Goal: Task Accomplishment & Management: Manage account settings

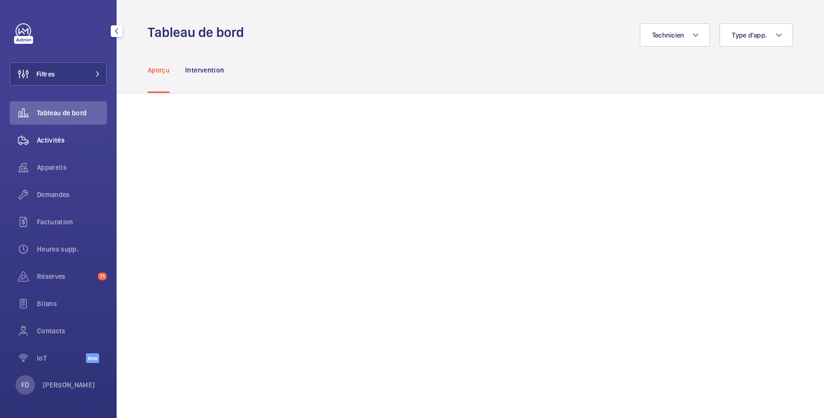
click at [51, 141] on span "Activités" at bounding box center [72, 140] width 70 height 10
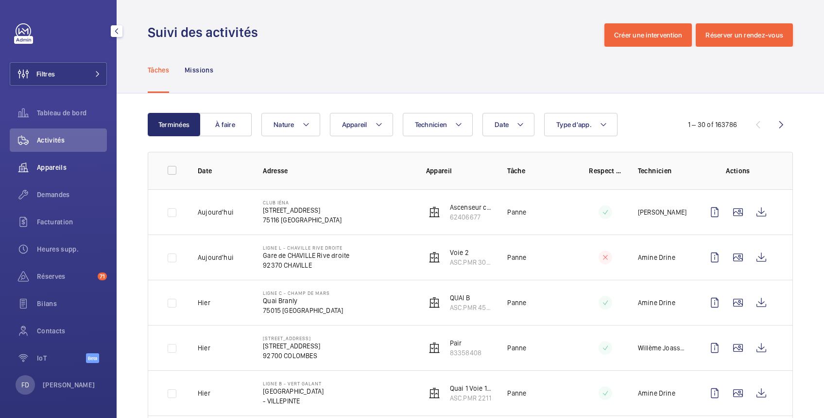
click at [49, 167] on span "Appareils" at bounding box center [72, 167] width 70 height 10
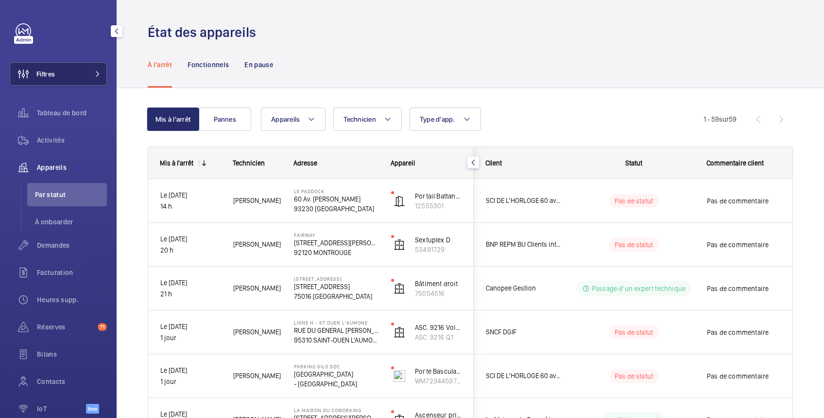
drag, startPoint x: 63, startPoint y: 74, endPoint x: 69, endPoint y: 70, distance: 7.0
click at [63, 74] on button "Filtres" at bounding box center [58, 73] width 97 height 23
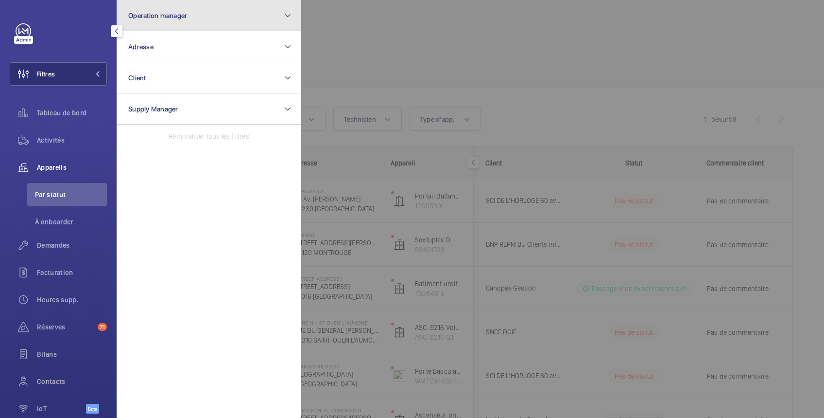
click at [146, 13] on span "Operation manager" at bounding box center [157, 16] width 59 height 8
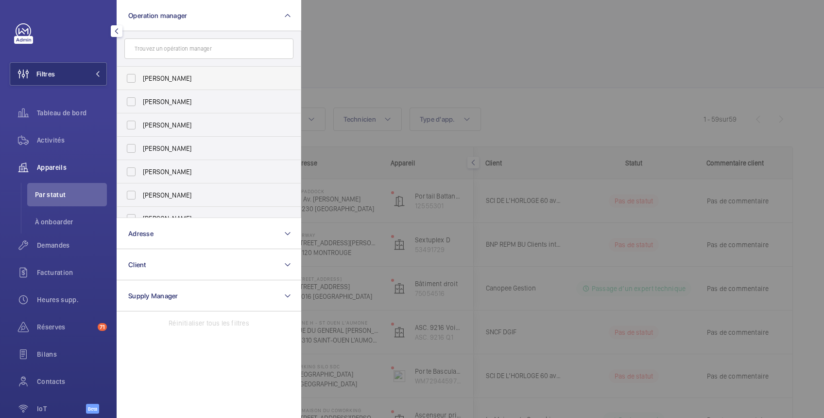
click at [158, 78] on span "[PERSON_NAME]" at bounding box center [210, 78] width 134 height 10
click at [141, 78] on input "[PERSON_NAME]" at bounding box center [131, 78] width 19 height 19
checkbox input "true"
click at [374, 39] on div at bounding box center [713, 209] width 824 height 418
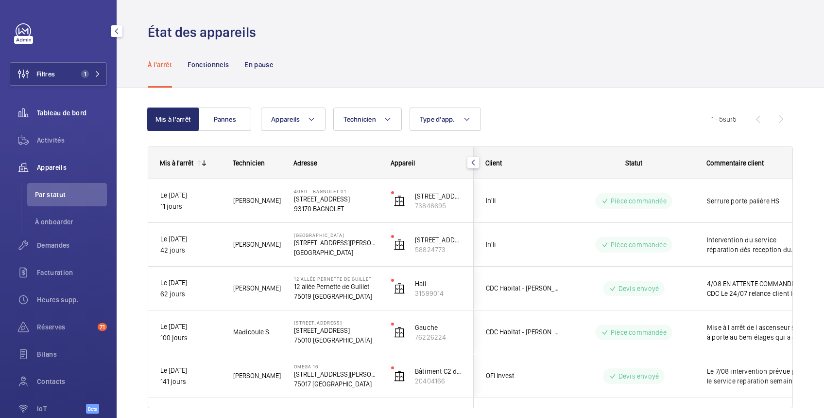
click at [62, 112] on span "Tableau de bord" at bounding box center [72, 113] width 70 height 10
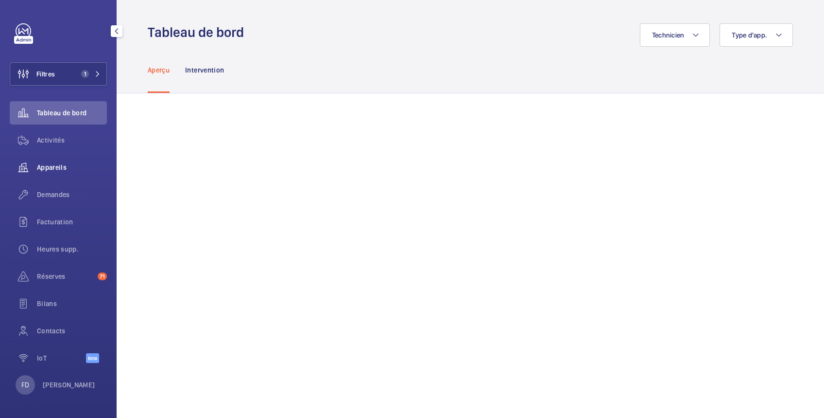
click at [56, 169] on span "Appareils" at bounding box center [72, 167] width 70 height 10
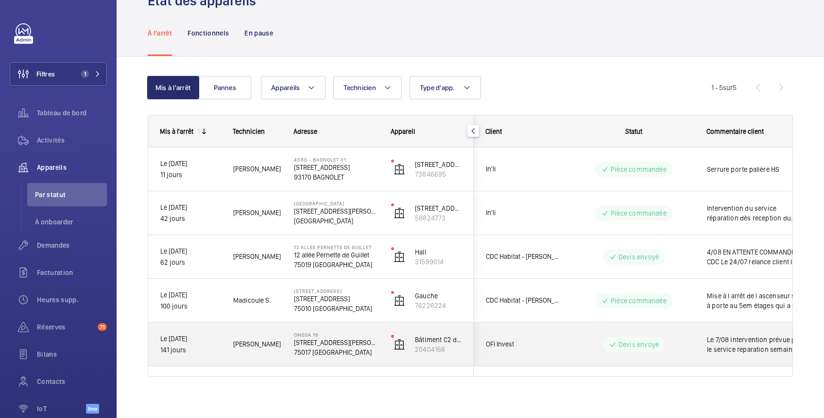
scroll to position [37, 0]
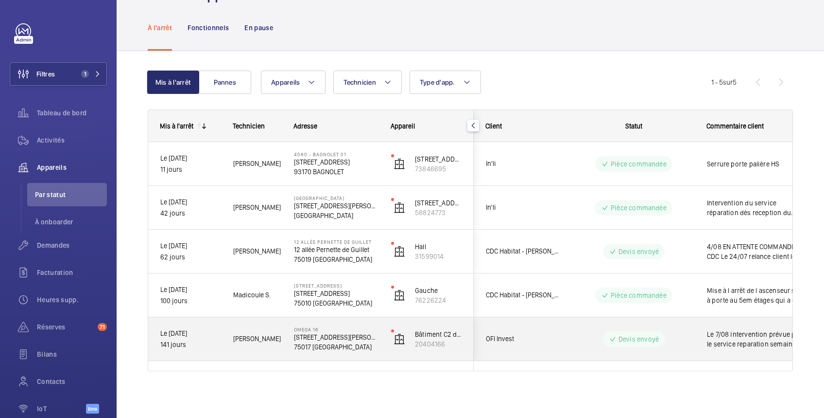
click at [762, 337] on span "Le 7/08 intervention prévue par le service reparation semaine prochaine 04/06 I…" at bounding box center [757, 338] width 101 height 19
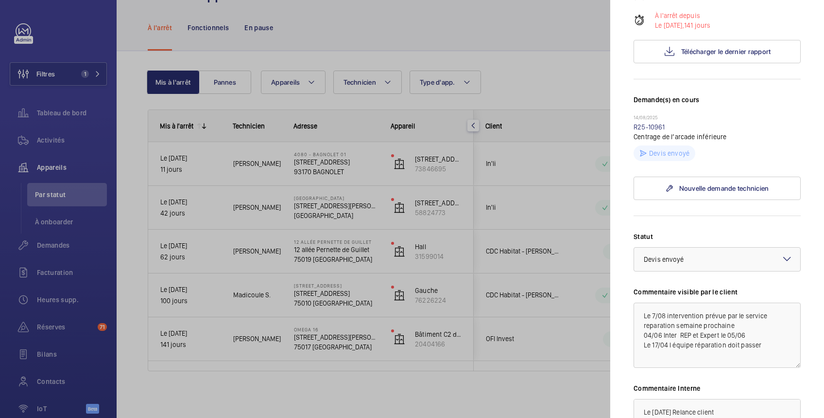
scroll to position [325, 0]
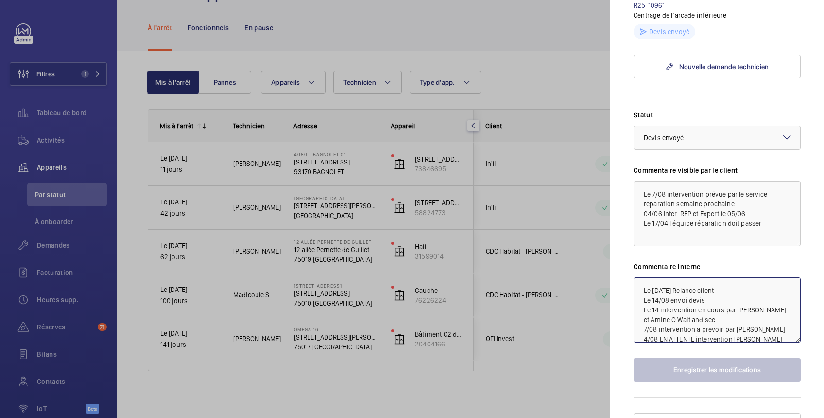
click at [644, 277] on textarea "Le [DATE] Relance client Le 14/08 envoi devis Le 14 intervention en cours par […" at bounding box center [717, 309] width 167 height 65
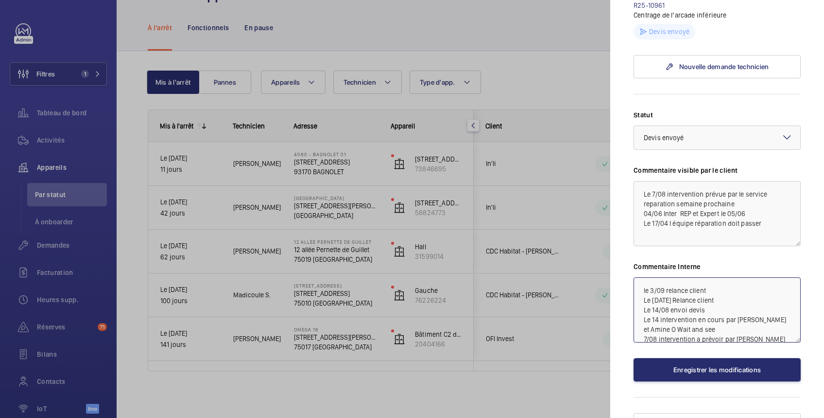
drag, startPoint x: 697, startPoint y: 269, endPoint x: 733, endPoint y: 273, distance: 37.1
click at [733, 277] on textarea "le 3/09 relance client Le [DATE] Relance client Le 14/08 envoi devis Le 14 inte…" at bounding box center [717, 309] width 167 height 65
type textarea "le 3/09 relance client Le [DATE] Relance client Le 14/08 envoi devis Le 14 inte…"
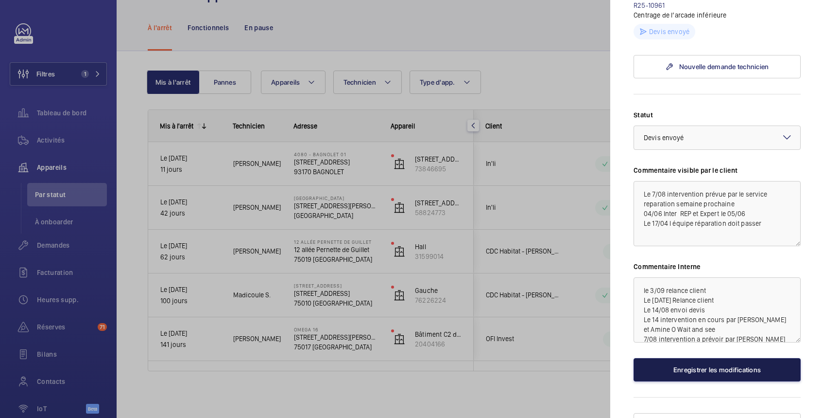
click at [717, 358] on button "Enregistrer les modifications" at bounding box center [717, 369] width 167 height 23
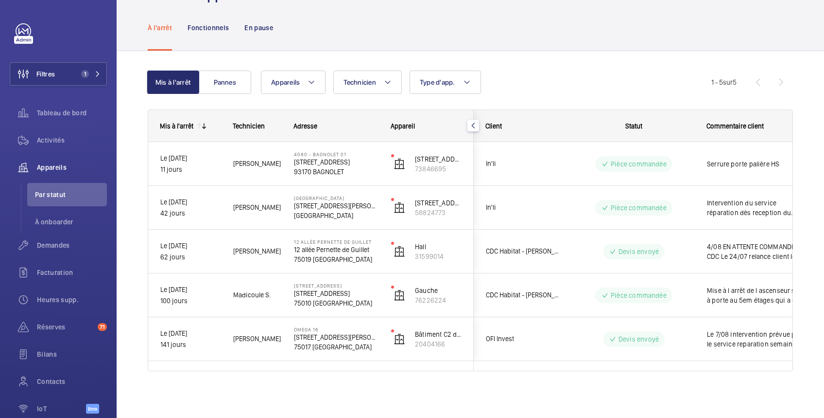
scroll to position [0, 139]
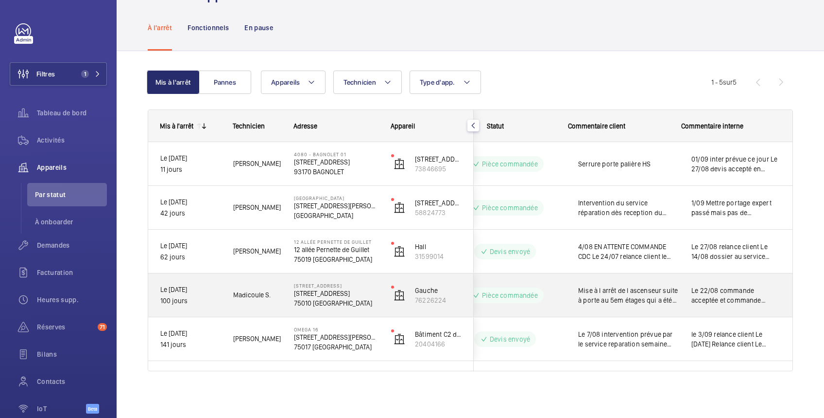
click at [741, 294] on span "Le 22/08 commande acceptée et commande passé par la supply Le 14/08 toujours pa…" at bounding box center [736, 294] width 89 height 19
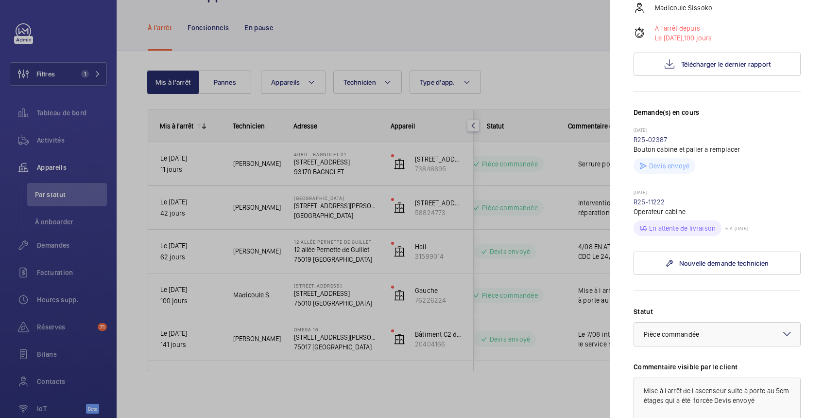
scroll to position [346, 0]
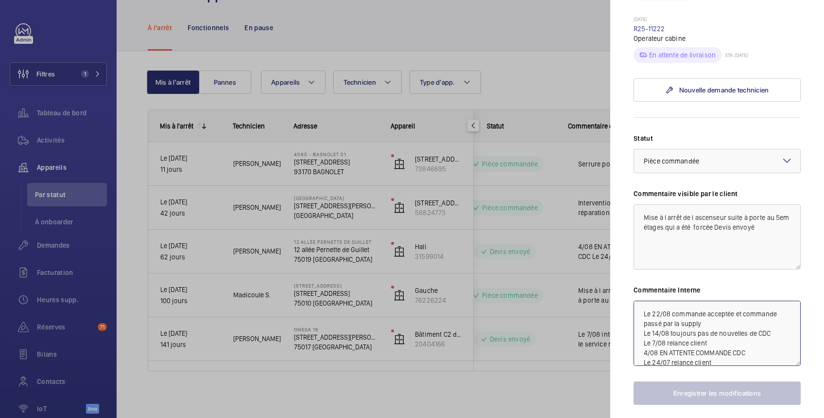
click at [644, 348] on textarea "Le 22/08 commande acceptée et commande passé par la supply Le 14/08 toujours pa…" at bounding box center [717, 332] width 167 height 65
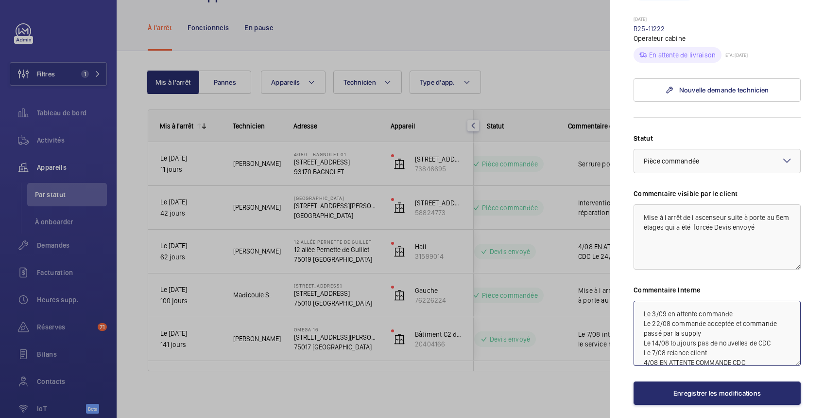
scroll to position [423, 0]
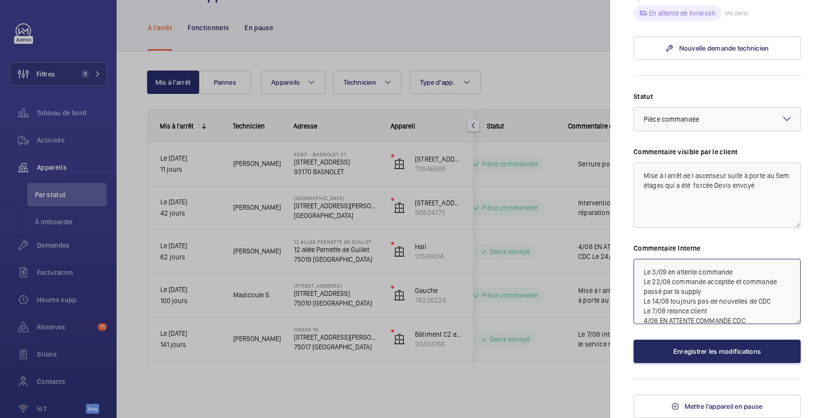
type textarea "Le 3/09 en attente commande Le 22/08 commande acceptée et commande passé par la…"
click at [735, 352] on button "Enregistrer les modifications" at bounding box center [717, 350] width 167 height 23
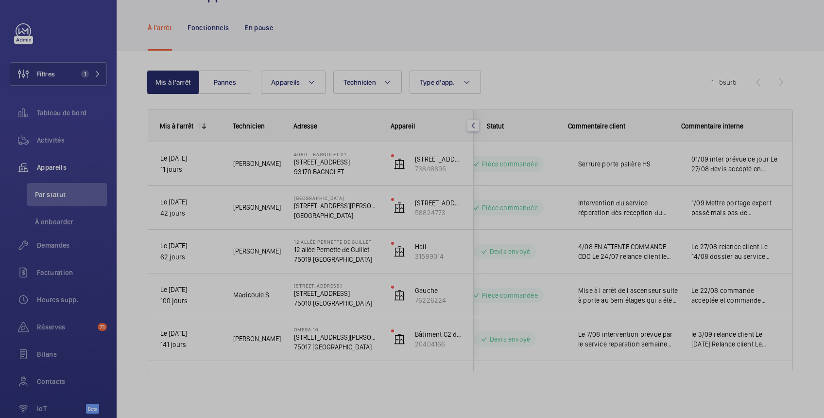
scroll to position [0, 0]
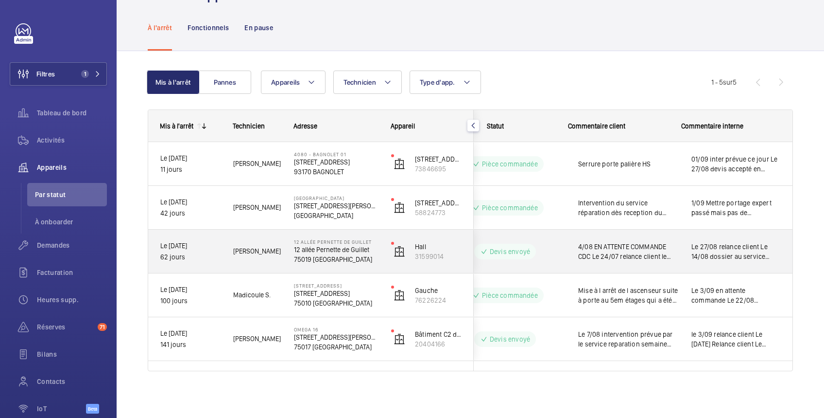
click at [739, 247] on span "Le 27/08 relance client Le 14/08 dossier au service sinistre Le 7/08 relance cl…" at bounding box center [736, 251] width 89 height 19
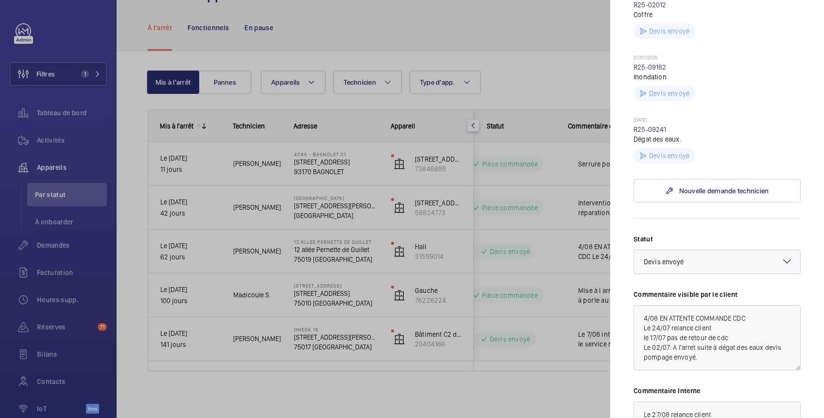
scroll to position [346, 0]
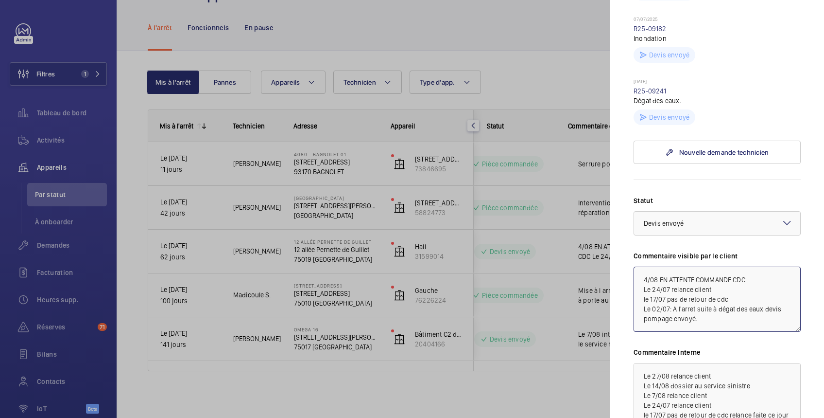
click at [644, 312] on textarea "4/08 EN ATTENTE COMMANDE CDC Le 24/07 relance client le 17/07 pas de retour de …" at bounding box center [717, 298] width 167 height 65
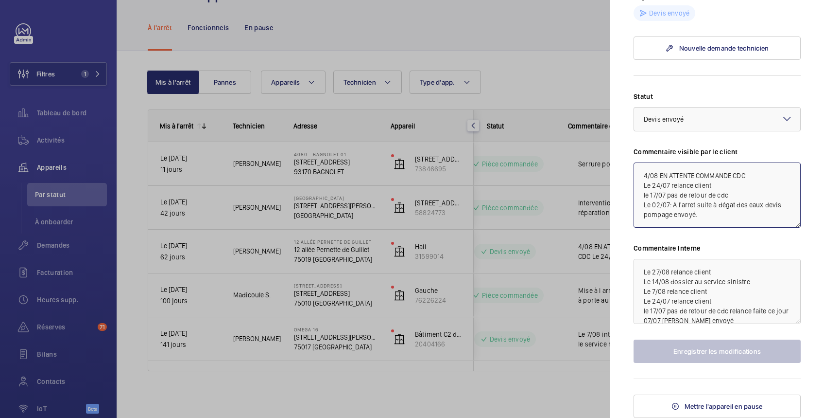
scroll to position [485, 0]
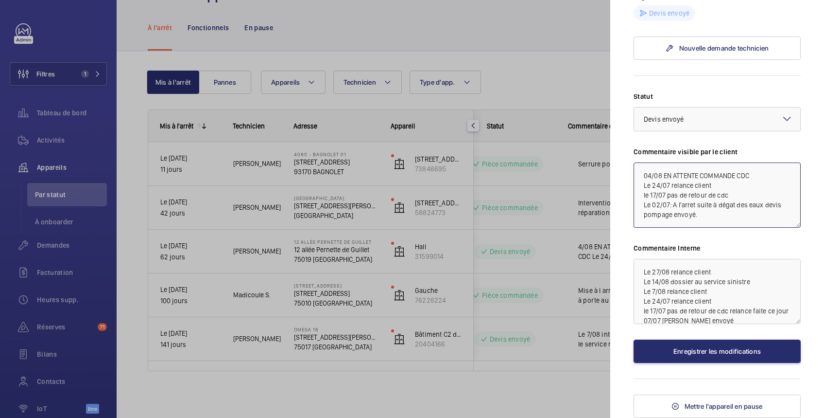
type textarea "04/08 EN ATTENTE COMMANDE CDC Le 24/07 relance client le 17/07 pas de retour de…"
click at [643, 272] on textarea "Le 27/08 relance client Le 14/08 dossier au service sinistre Le 7/08 relance cl…" at bounding box center [717, 291] width 167 height 65
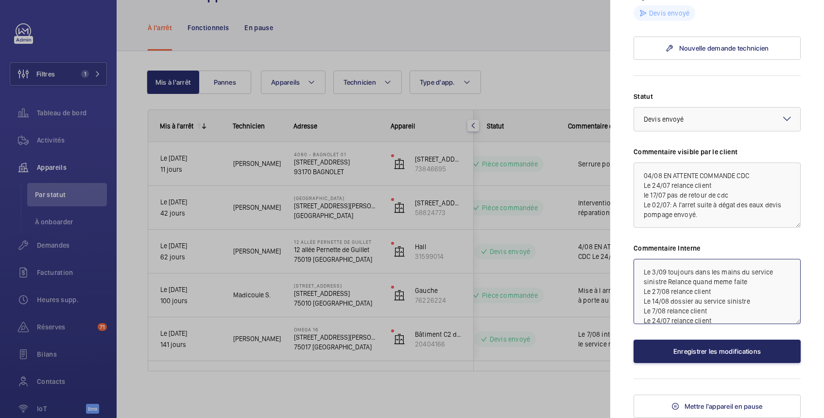
type textarea "Le 3/09 toujours dans les mains du service sinistre Relance quand meme faite Le…"
click at [710, 349] on button "Enregistrer les modifications" at bounding box center [717, 350] width 167 height 23
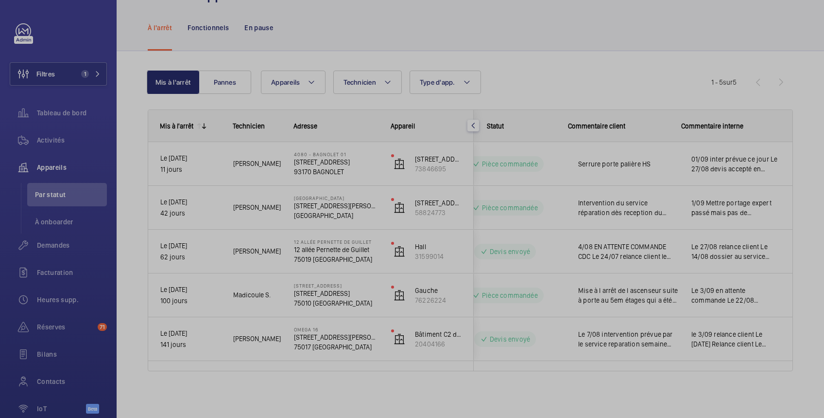
scroll to position [0, 0]
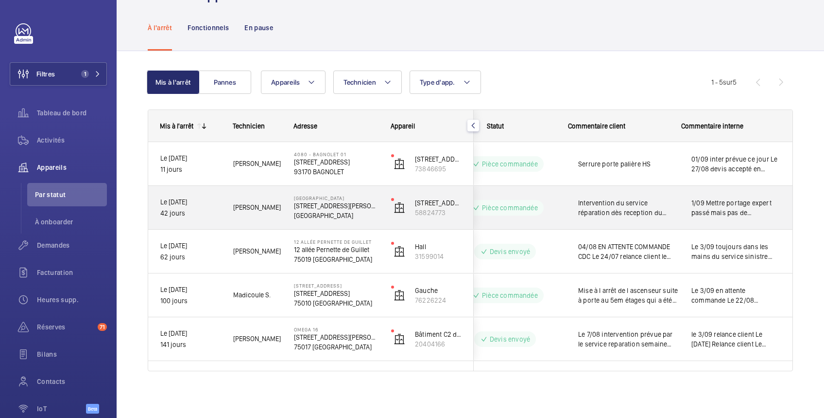
click at [750, 200] on span "1/09 Mettre portage expert passé mais pas de possibilité de réparer en attendan…" at bounding box center [736, 207] width 89 height 19
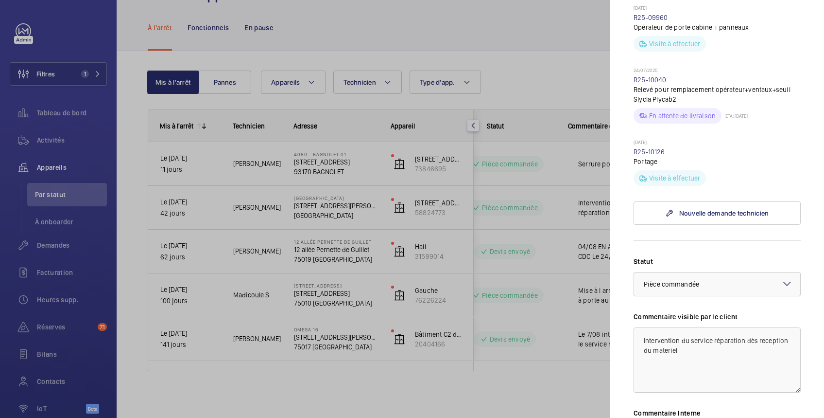
scroll to position [518, 0]
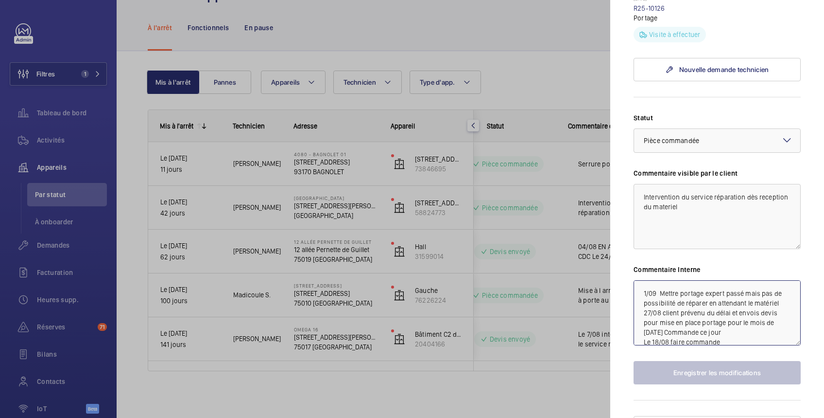
click at [642, 292] on textarea "1/09 Mettre portage expert passé mais pas de possibilité de réparer en attendan…" at bounding box center [717, 312] width 167 height 65
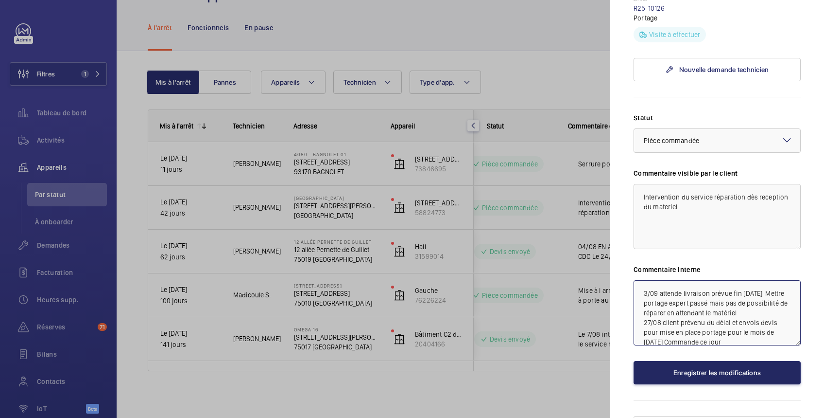
type textarea "3/09 attende livraison prévue fin [DATE] Mettre portage expert passé mais pas d…"
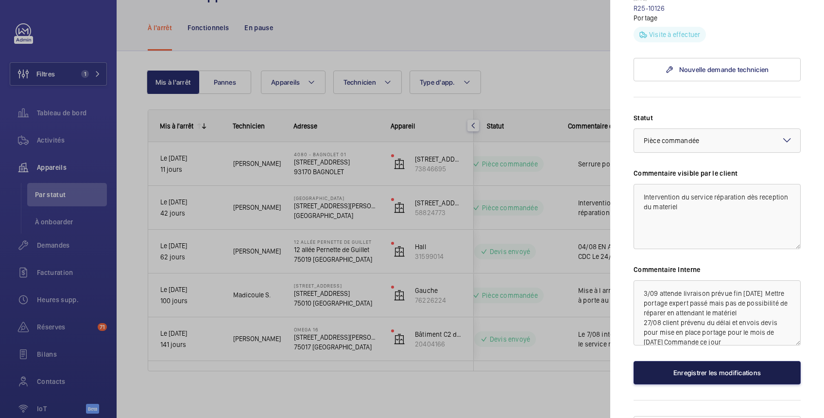
click at [687, 369] on button "Enregistrer les modifications" at bounding box center [717, 372] width 167 height 23
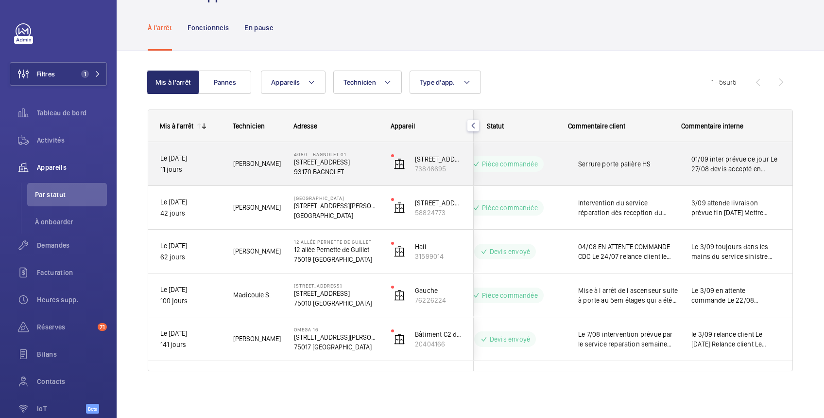
click at [741, 165] on span "01/09 inter prévue ce jour Le 27/08 devis accepté en attente délai de la supply…" at bounding box center [736, 163] width 89 height 19
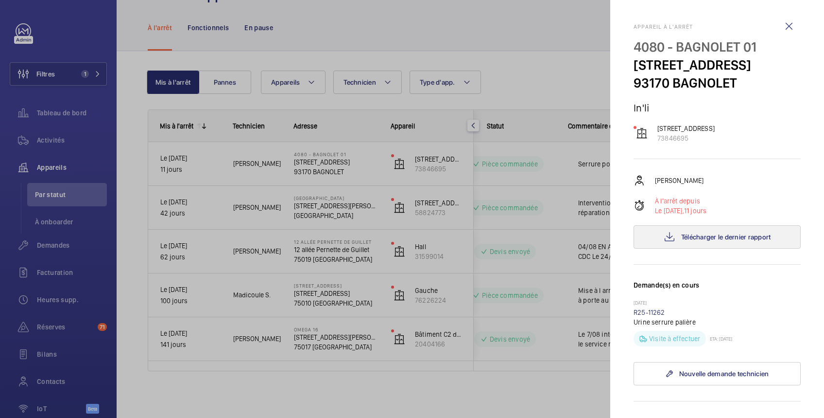
scroll to position [343, 0]
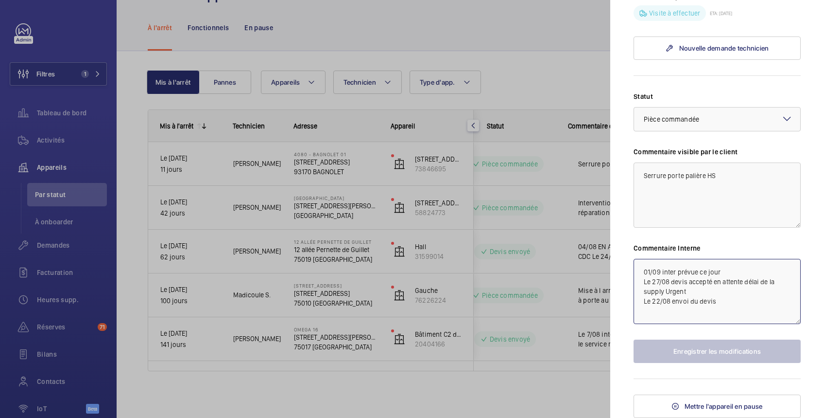
click at [645, 268] on textarea "01/09 inter prévue ce jour Le 27/08 devis accepté en attente délai de la supply…" at bounding box center [717, 291] width 167 height 65
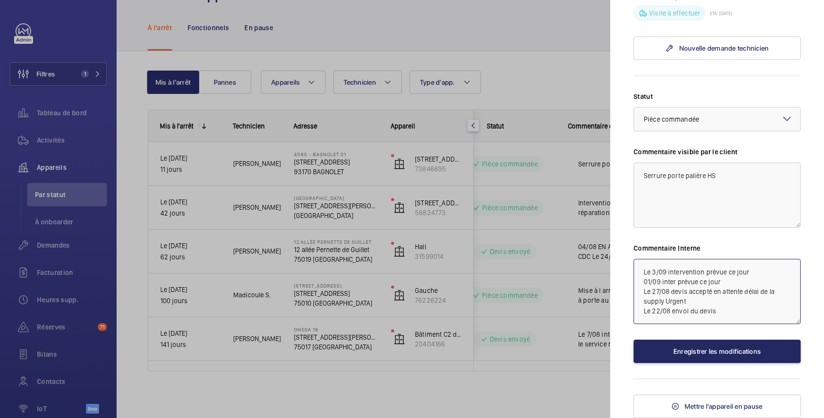
type textarea "Le 3/09 intervention prévue ce jour 01/09 inter prévue ce jour Le 27/08 devis a…"
click at [718, 350] on button "Enregistrer les modifications" at bounding box center [717, 350] width 167 height 23
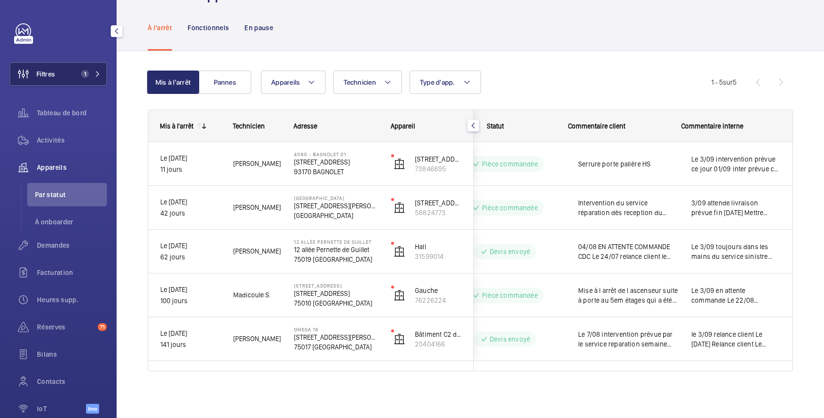
click at [62, 65] on button "Filtres 1" at bounding box center [58, 73] width 97 height 23
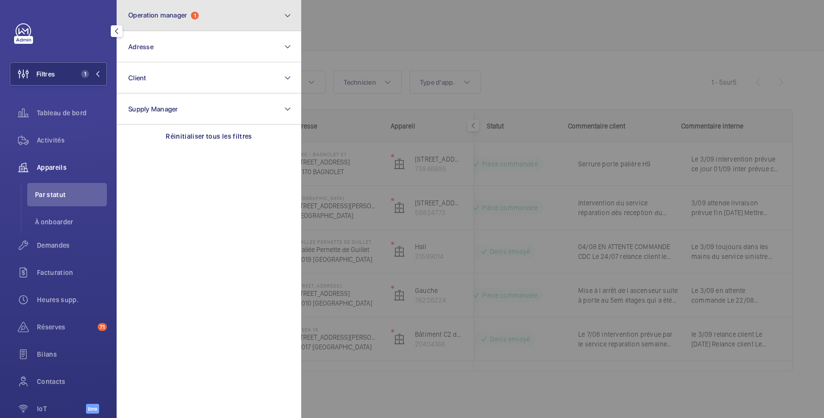
click at [165, 11] on span "Operation manager" at bounding box center [157, 15] width 59 height 8
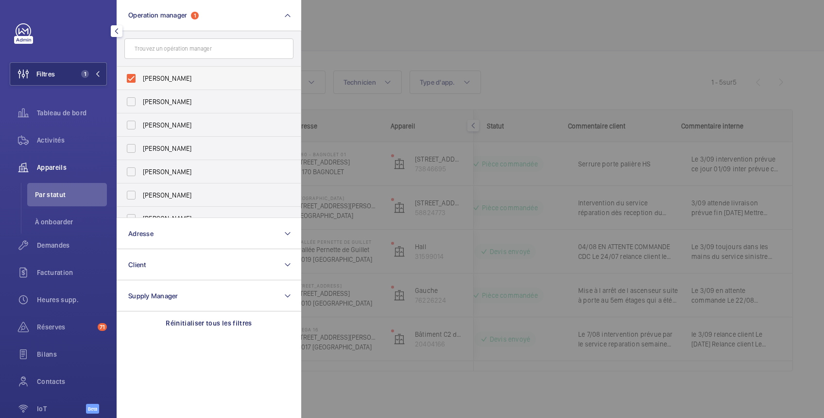
click at [152, 73] on span "[PERSON_NAME]" at bounding box center [210, 78] width 134 height 10
click at [141, 73] on input "[PERSON_NAME]" at bounding box center [131, 78] width 19 height 19
checkbox input "false"
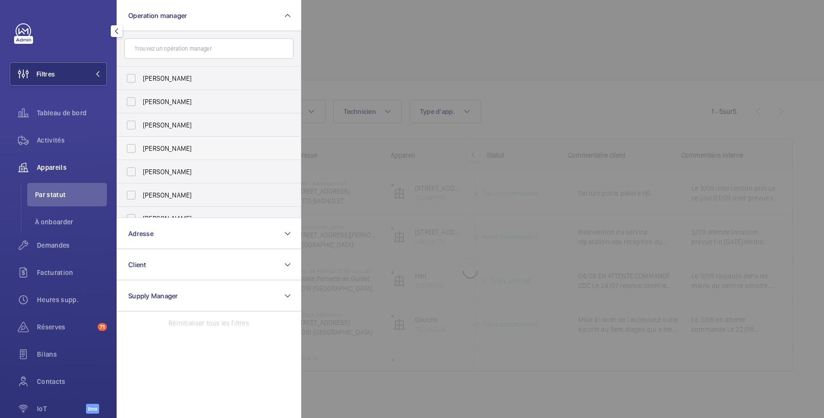
click at [157, 143] on span "[PERSON_NAME]" at bounding box center [210, 148] width 134 height 10
click at [141, 143] on input "[PERSON_NAME]" at bounding box center [131, 148] width 19 height 19
checkbox input "true"
click at [396, 38] on div at bounding box center [713, 209] width 824 height 418
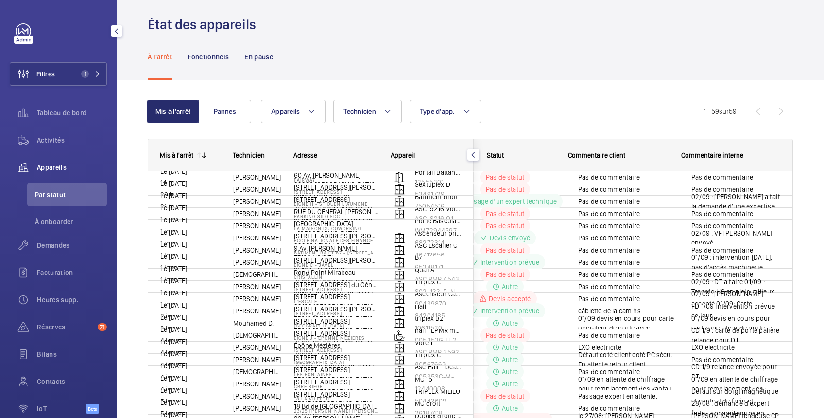
scroll to position [37, 0]
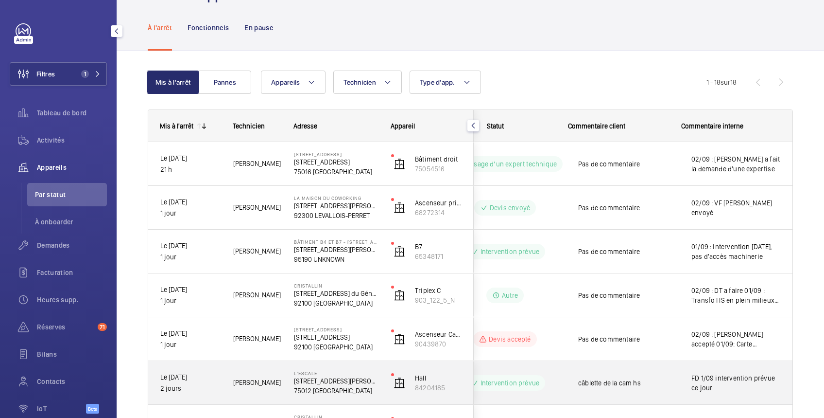
click at [768, 383] on span "FD 1/09 intervention prévue ce jour" at bounding box center [736, 382] width 89 height 19
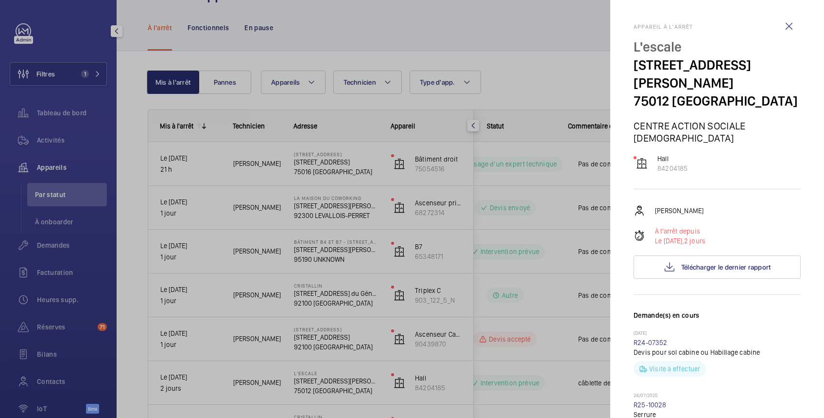
scroll to position [173, 0]
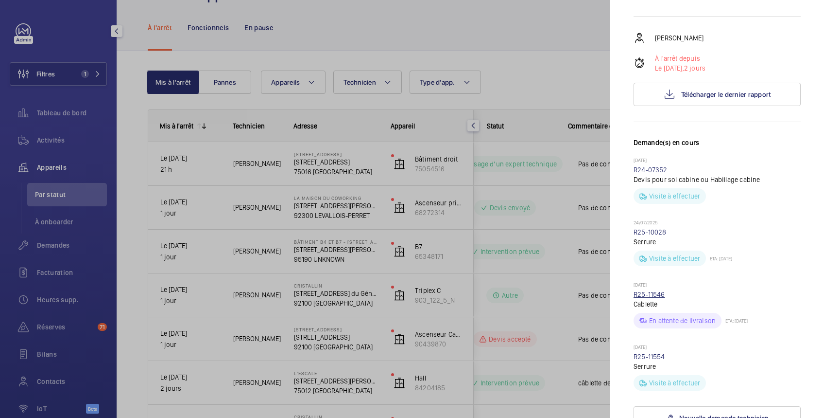
click at [662, 290] on link "R25-11546" at bounding box center [650, 294] width 32 height 8
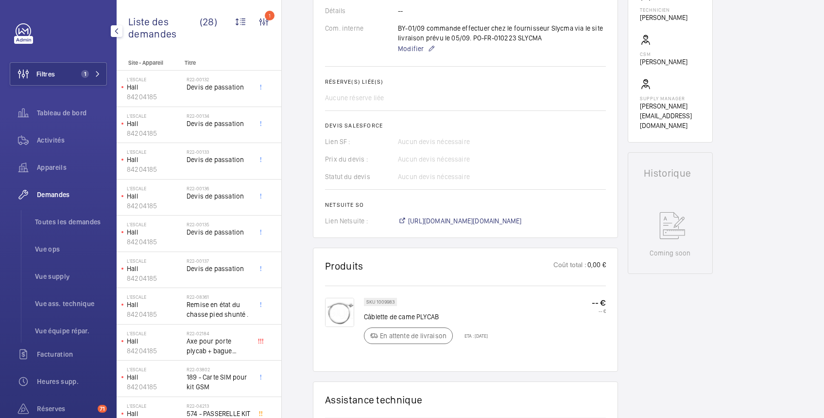
scroll to position [346, 0]
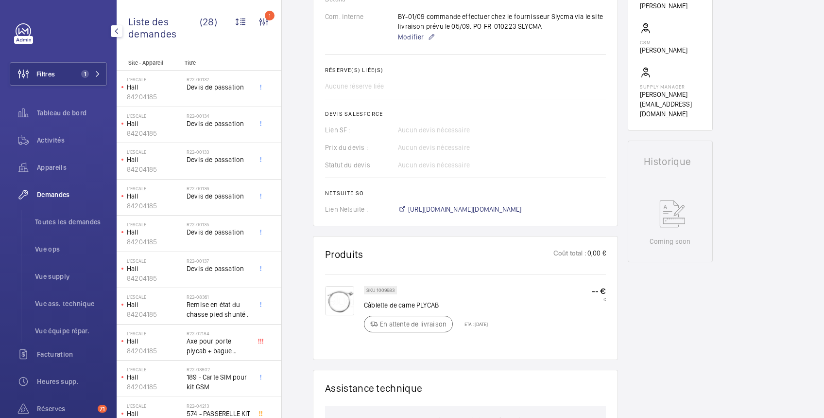
click at [746, 282] on div "Demandes techniciens R25-11546 Une demande de réparation a été créée le [DATE] …" at bounding box center [553, 231] width 542 height 965
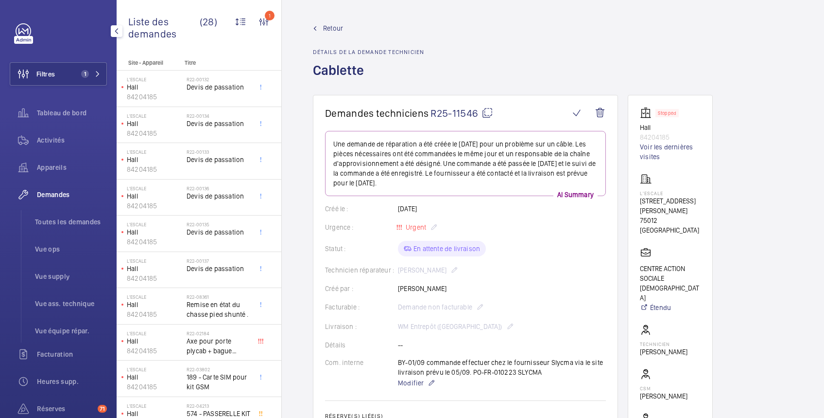
scroll to position [0, 0]
click at [333, 24] on span "Retour" at bounding box center [333, 28] width 20 height 10
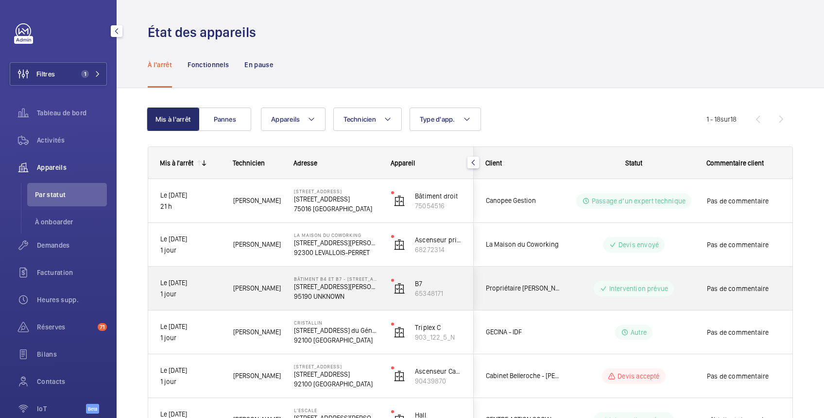
scroll to position [173, 0]
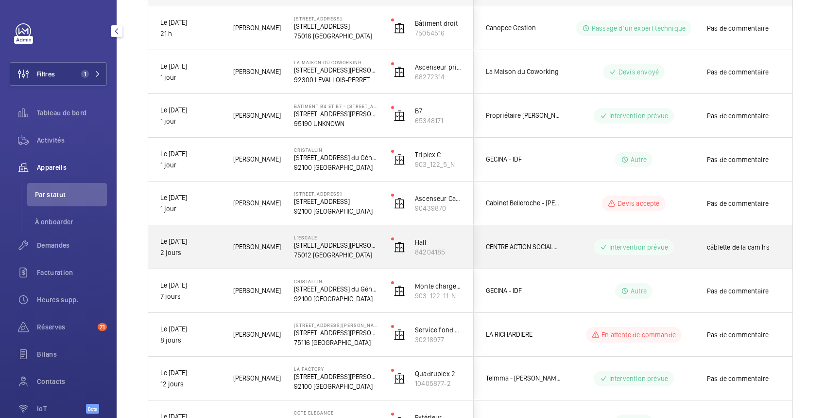
click at [755, 250] on span "câblette de la cam hs" at bounding box center [757, 247] width 101 height 10
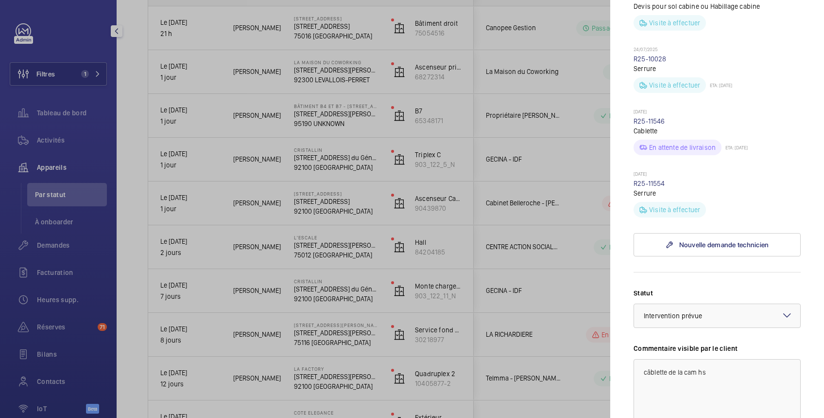
scroll to position [518, 0]
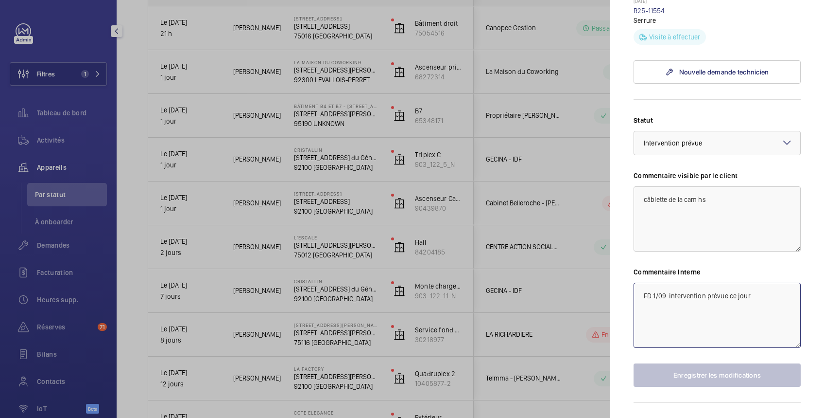
click at [642, 282] on textarea "FD 1/09 intervention prévue ce jour" at bounding box center [717, 314] width 167 height 65
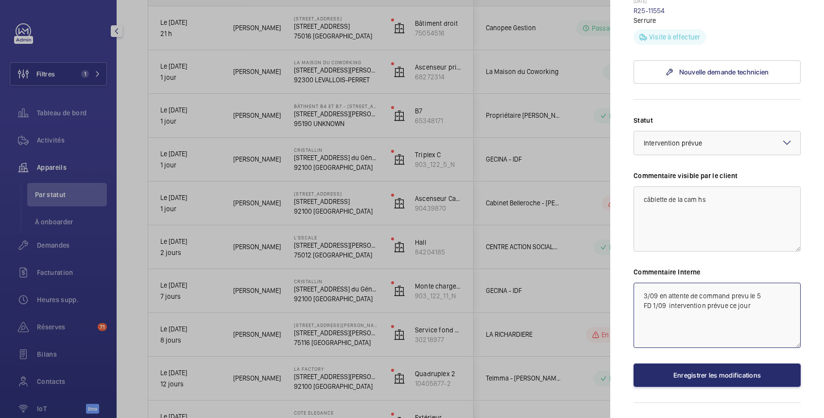
drag, startPoint x: 741, startPoint y: 282, endPoint x: 709, endPoint y: 307, distance: 40.6
click at [708, 307] on textarea "3/09 en attente de command prevu le 5 FD 1/09 intervention prévue ce jour" at bounding box center [717, 314] width 167 height 65
drag, startPoint x: 739, startPoint y: 268, endPoint x: 735, endPoint y: 276, distance: 8.5
type textarea "3/09 en attente de command prévu le 5 FD 1/09 intervention prévue ce jour"
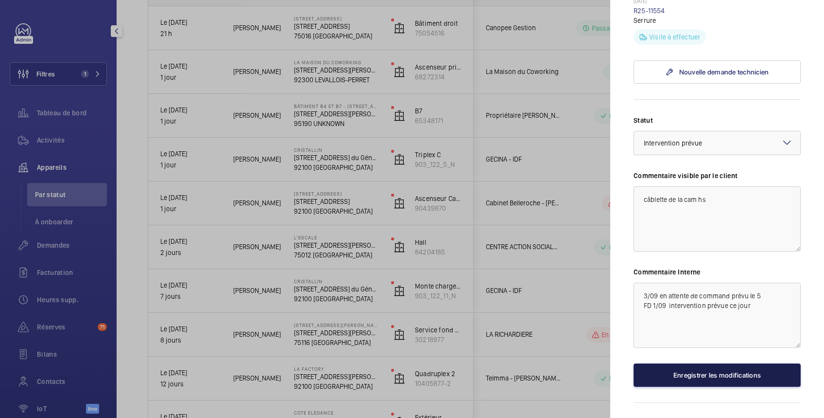
click at [715, 363] on button "Enregistrer les modifications" at bounding box center [717, 374] width 167 height 23
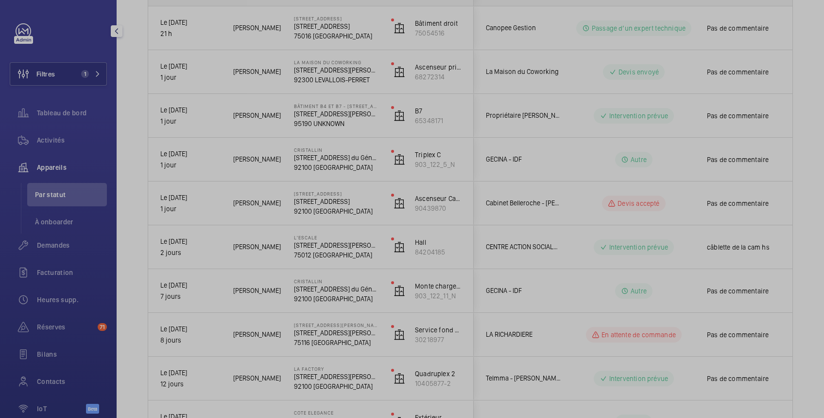
scroll to position [0, 0]
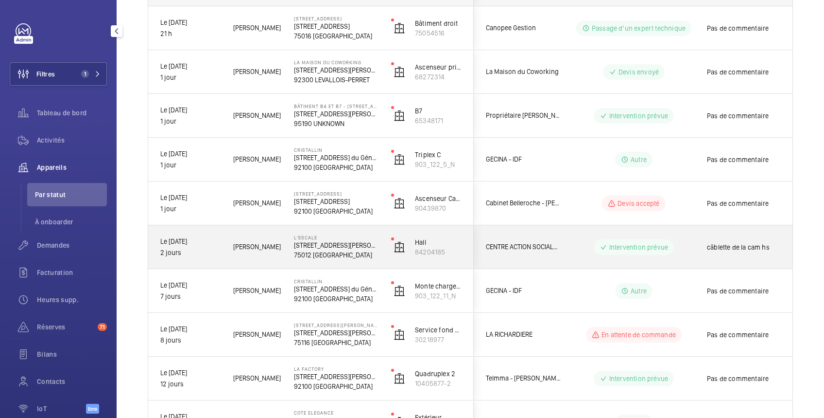
click at [748, 236] on div "câblette de la cam hs" at bounding box center [757, 247] width 101 height 22
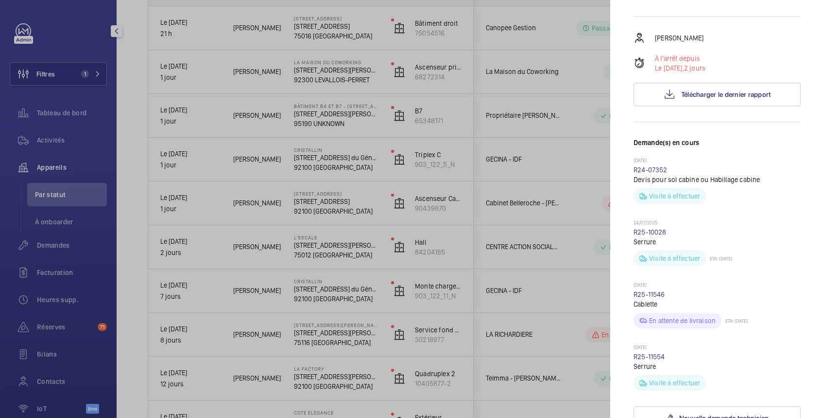
scroll to position [346, 0]
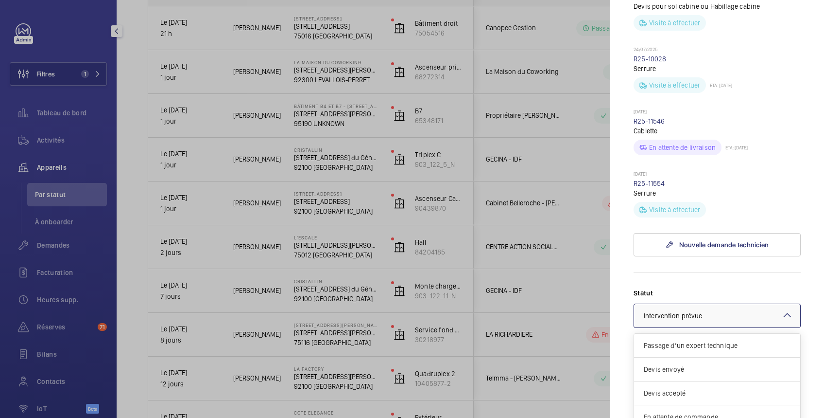
click at [719, 311] on div "× Intervention prévue" at bounding box center [685, 316] width 83 height 10
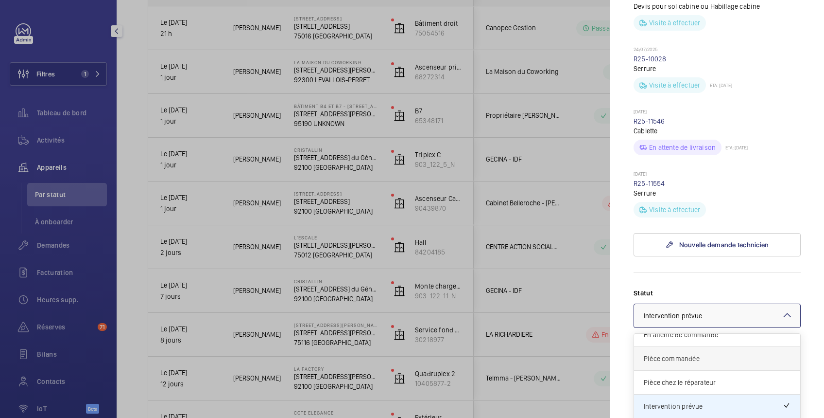
click at [706, 353] on span "Pièce commandée" at bounding box center [717, 358] width 147 height 10
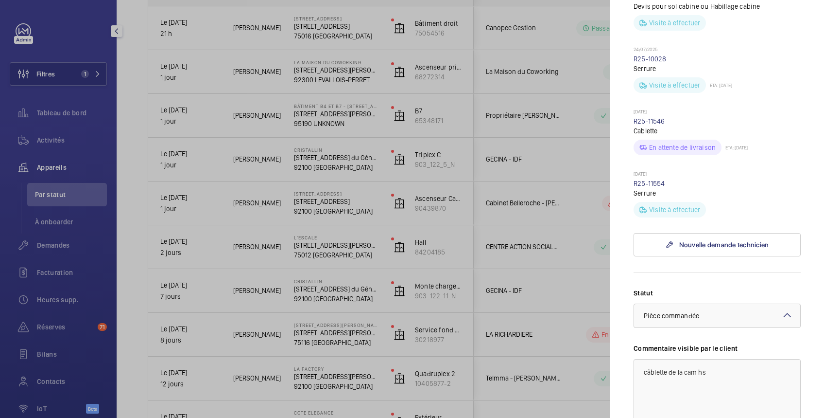
scroll to position [518, 0]
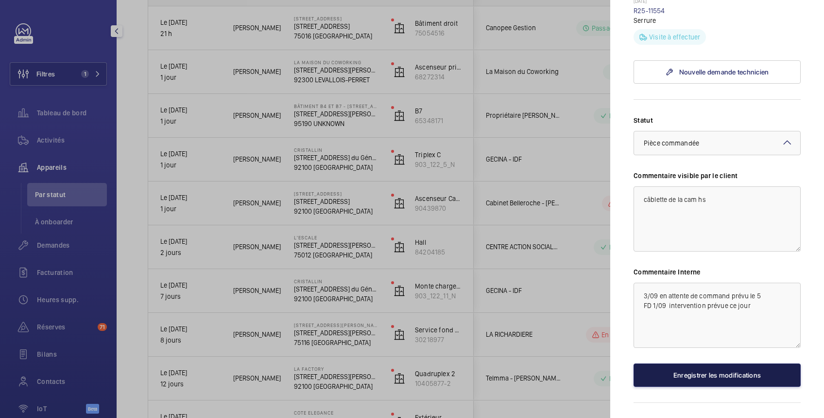
click at [715, 363] on button "Enregistrer les modifications" at bounding box center [717, 374] width 167 height 23
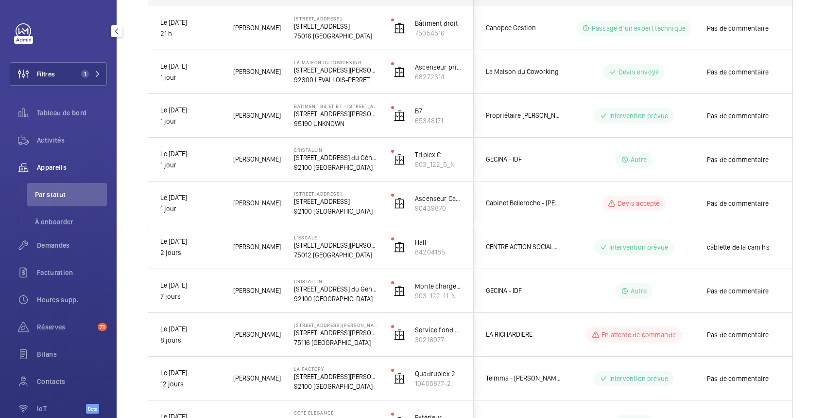
scroll to position [0, 0]
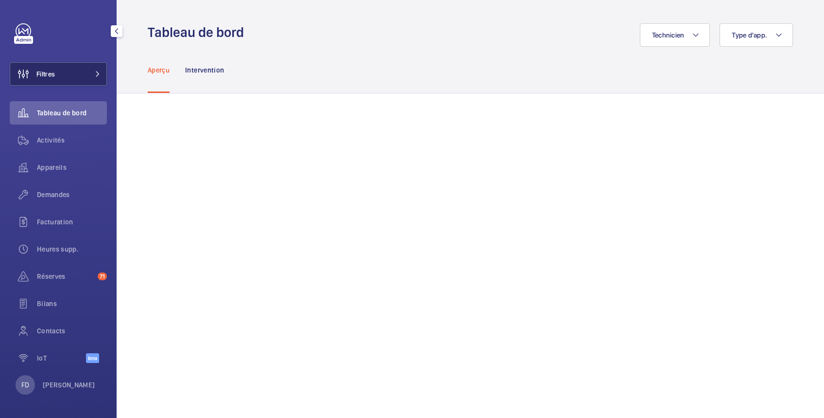
click at [73, 79] on button "Filtres" at bounding box center [58, 73] width 97 height 23
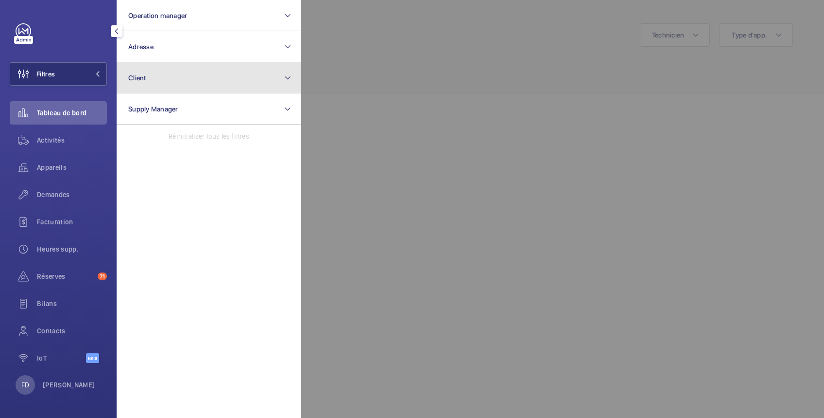
click at [128, 74] on span "Client" at bounding box center [137, 78] width 18 height 8
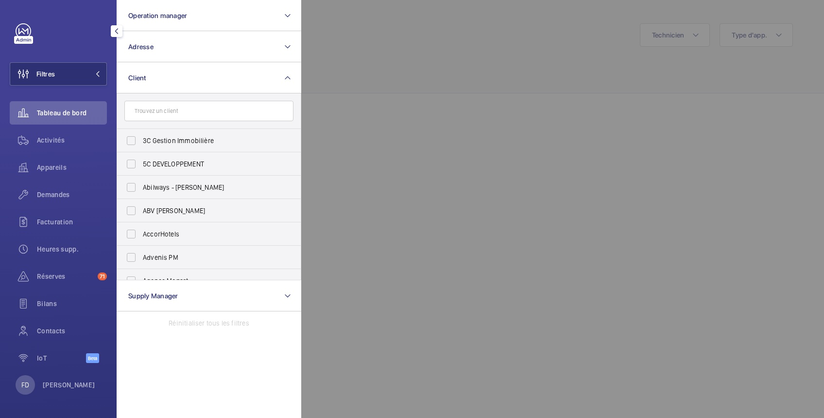
click at [149, 113] on input "text" at bounding box center [208, 111] width 169 height 20
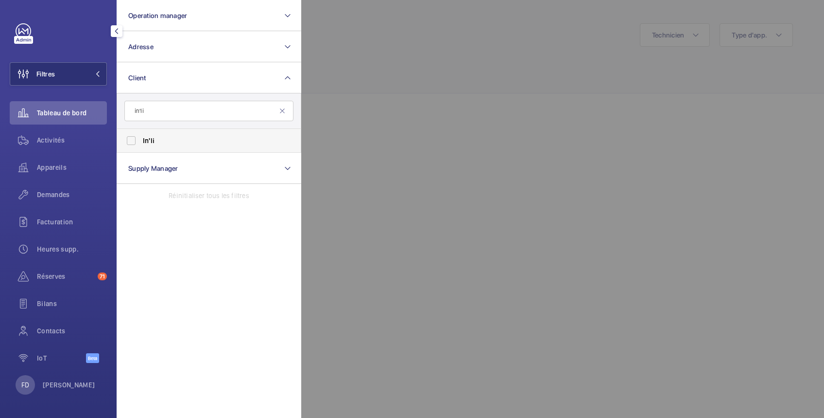
type input "in'li"
click at [139, 144] on label "In'li" at bounding box center [201, 140] width 169 height 23
click at [139, 144] on input "In'li" at bounding box center [131, 140] width 19 height 19
checkbox input "true"
click at [557, 35] on div at bounding box center [713, 209] width 824 height 418
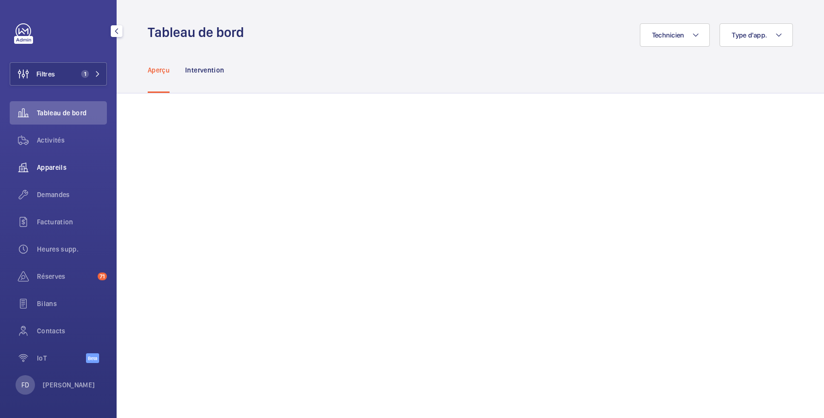
click at [48, 164] on span "Appareils" at bounding box center [72, 167] width 70 height 10
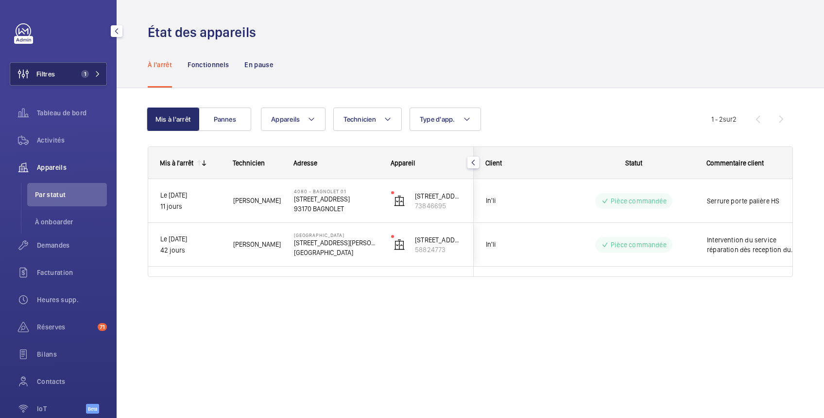
click at [59, 75] on button "Filtres 1" at bounding box center [58, 73] width 97 height 23
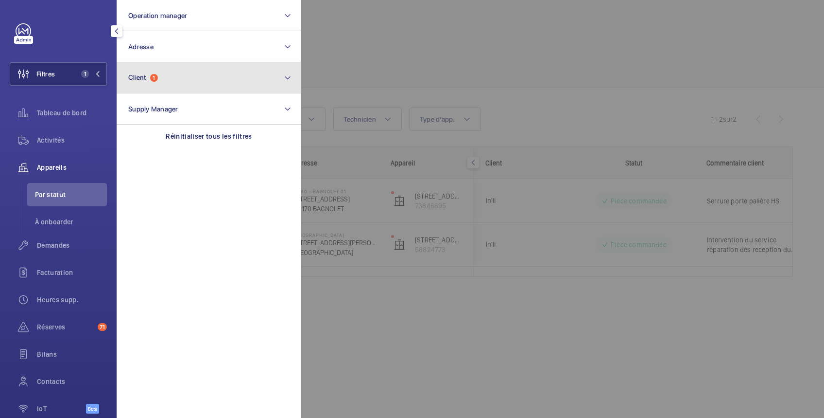
click at [206, 81] on button "Client 1" at bounding box center [209, 77] width 185 height 31
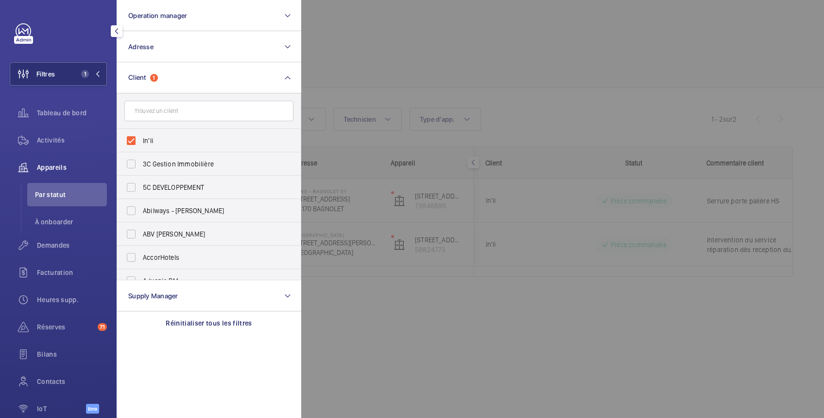
click at [370, 39] on div at bounding box center [713, 209] width 824 height 418
